Goal: Task Accomplishment & Management: Manage account settings

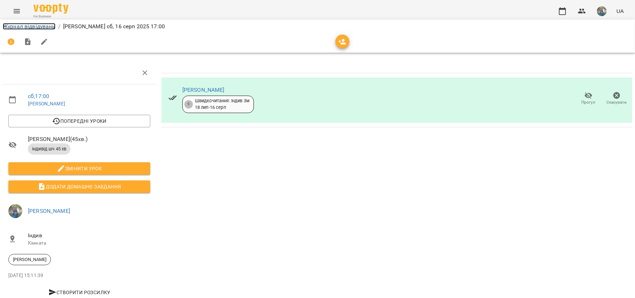
click at [25, 26] on link "Журнал відвідувань" at bounding box center [29, 26] width 53 height 7
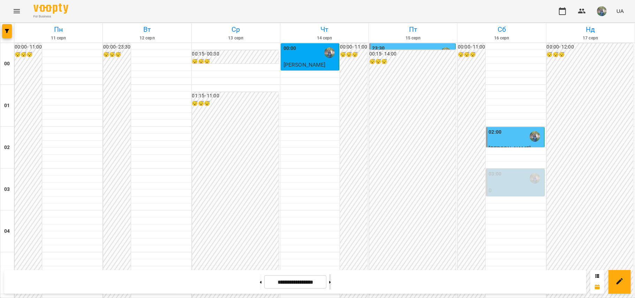
click at [331, 280] on button at bounding box center [330, 281] width 2 height 15
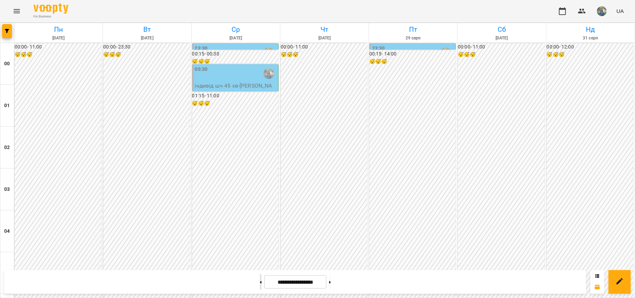
click at [260, 283] on button at bounding box center [261, 281] width 2 height 15
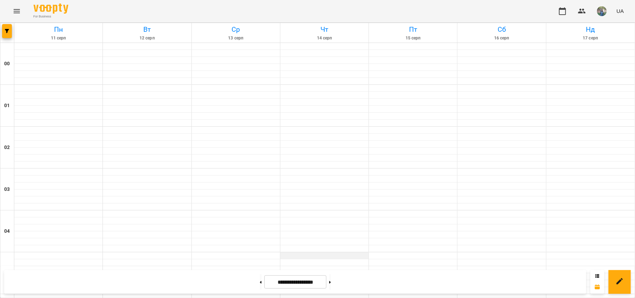
type input "**********"
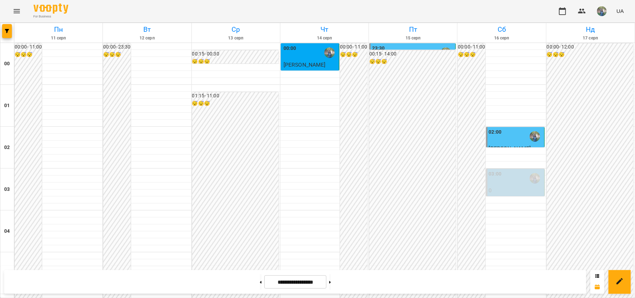
scroll to position [650, 0]
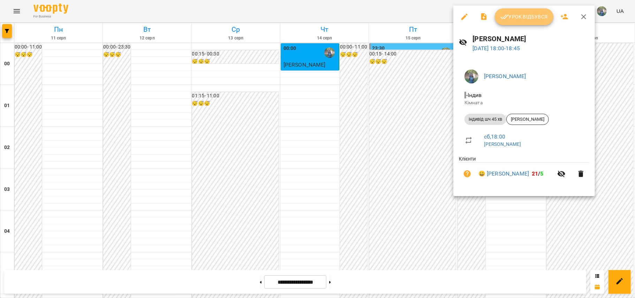
click at [519, 21] on span "Урок відбувся" at bounding box center [523, 17] width 47 height 8
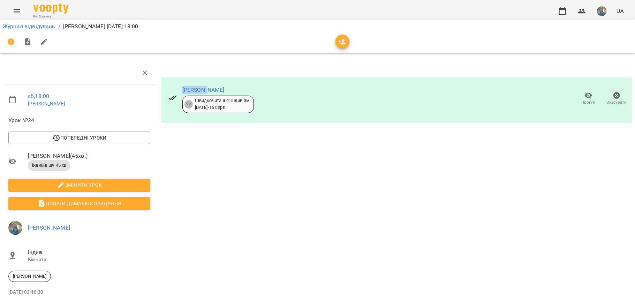
drag, startPoint x: 206, startPoint y: 89, endPoint x: 180, endPoint y: 88, distance: 26.5
click at [180, 88] on div "Мія Dori 22 Швидкочитання: Індив 3м 26 трав - 16 серп" at bounding box center [211, 99] width 97 height 40
copy link "[PERSON_NAME]"
click at [35, 25] on link "Журнал відвідувань" at bounding box center [29, 26] width 53 height 7
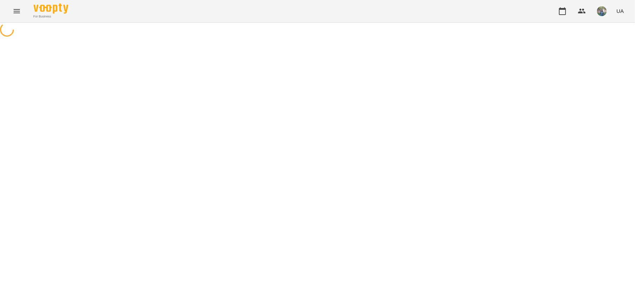
click at [15, 13] on icon "Menu" at bounding box center [17, 11] width 6 height 4
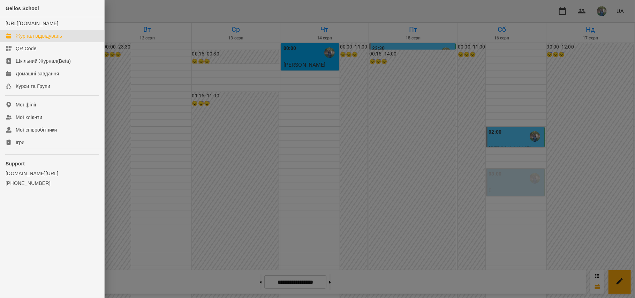
click at [487, 167] on div at bounding box center [317, 149] width 635 height 298
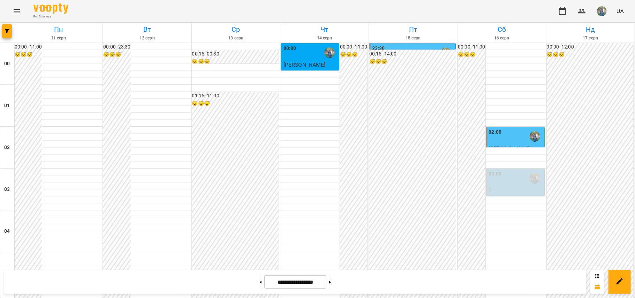
scroll to position [372, 0]
